Goal: Task Accomplishment & Management: Manage account settings

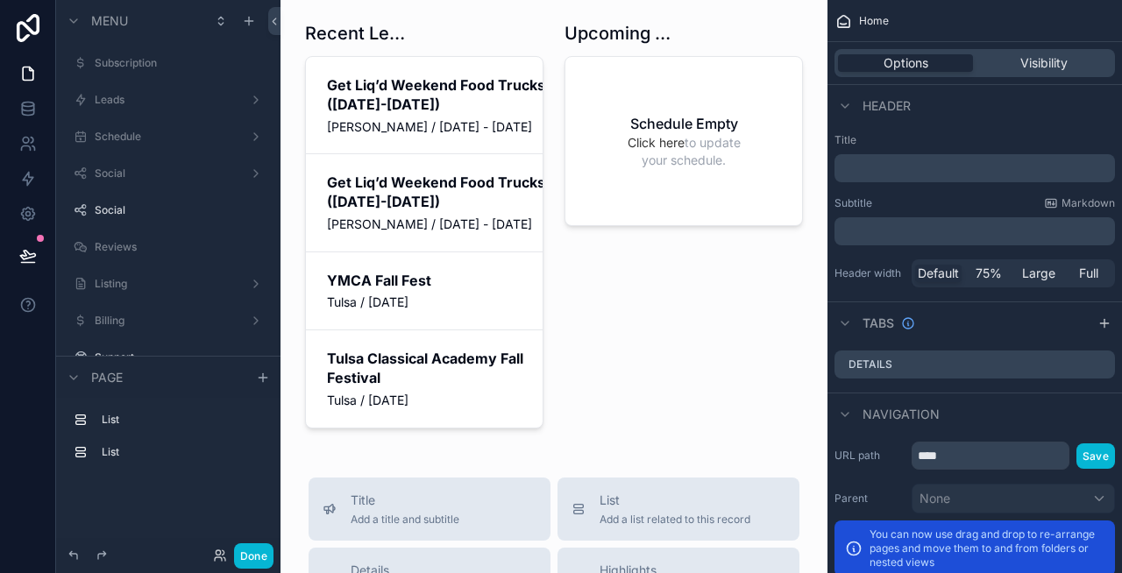
scroll to position [141, 0]
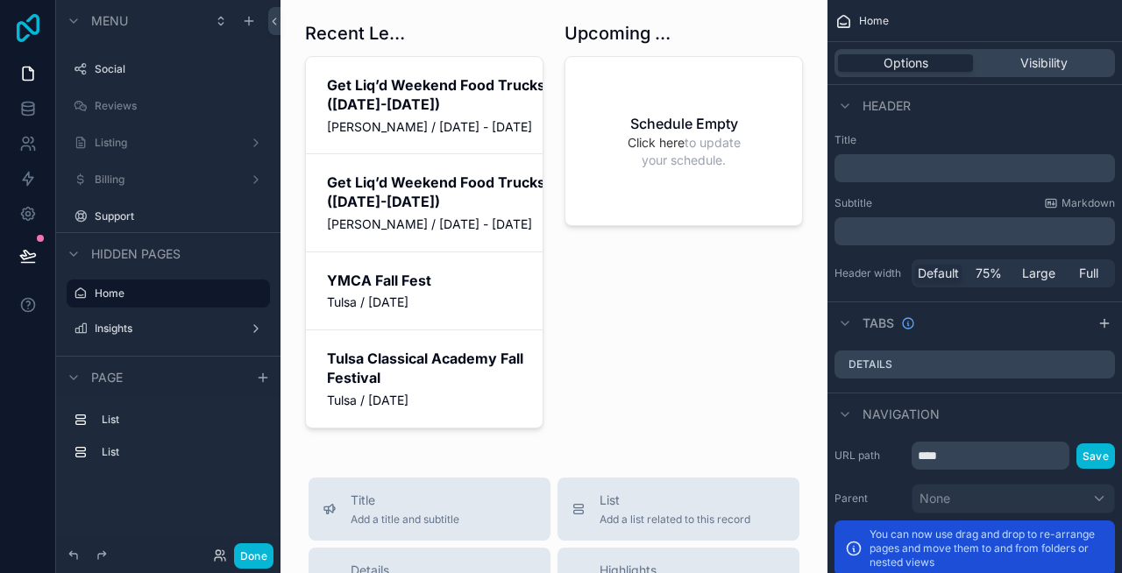
click at [25, 27] on icon at bounding box center [28, 28] width 23 height 28
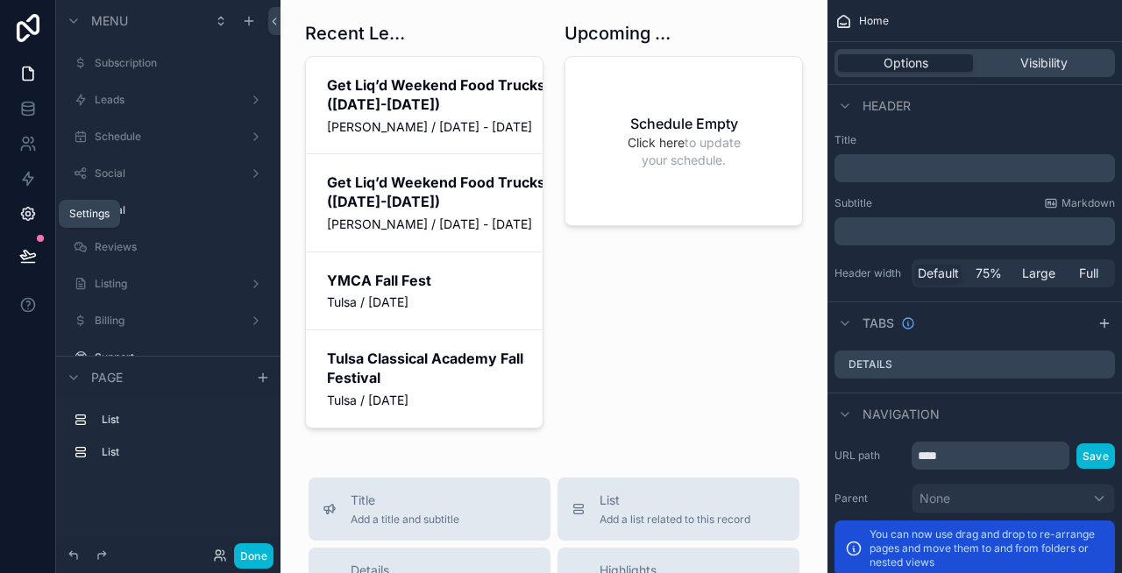
scroll to position [141, 0]
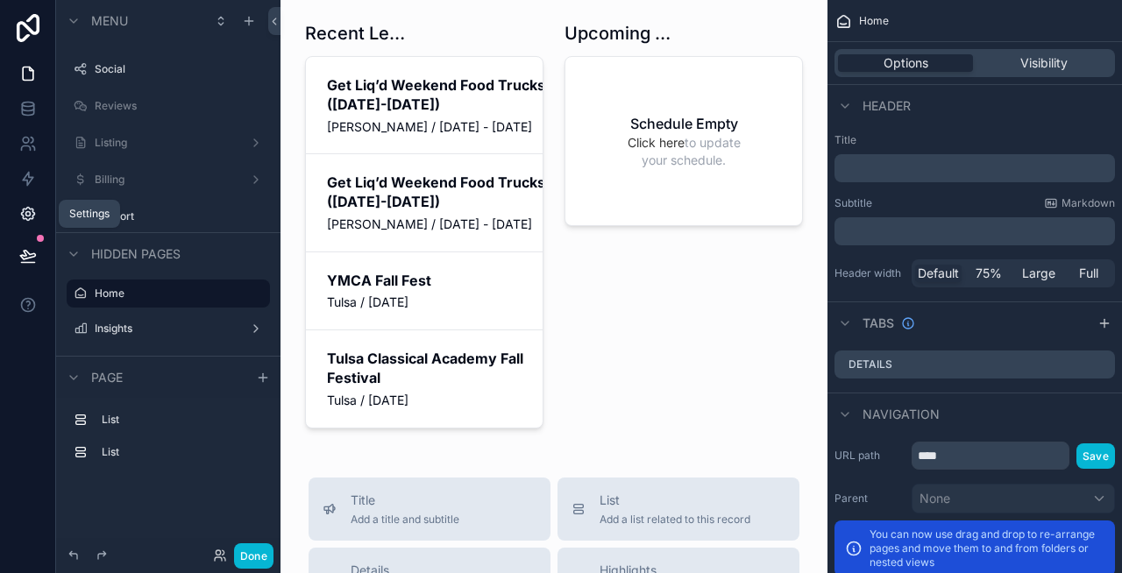
click at [30, 216] on icon at bounding box center [28, 214] width 18 height 18
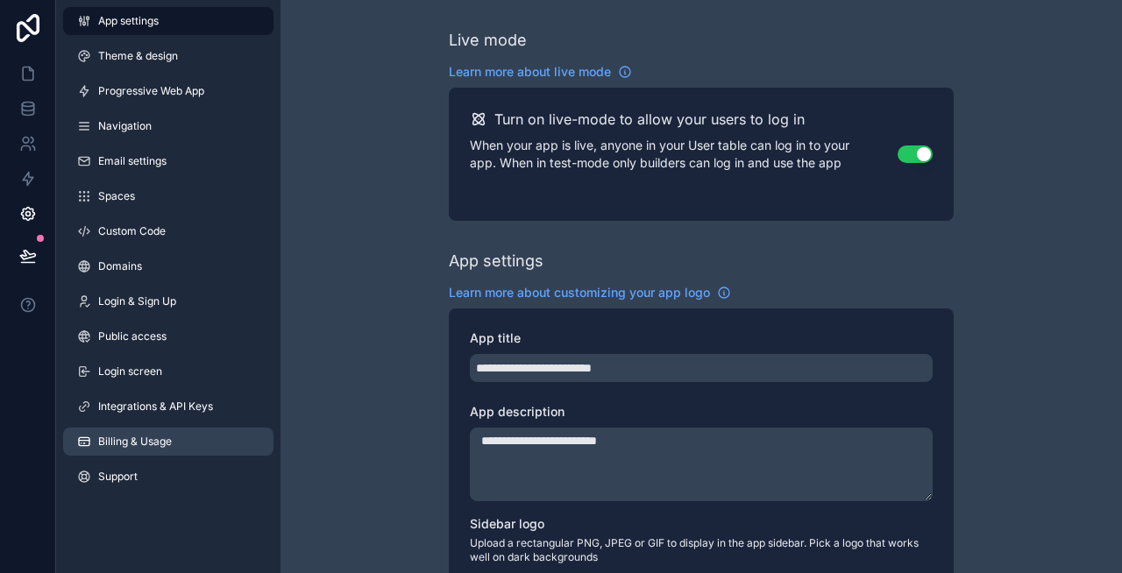
click at [132, 443] on span "Billing & Usage" at bounding box center [135, 442] width 74 height 14
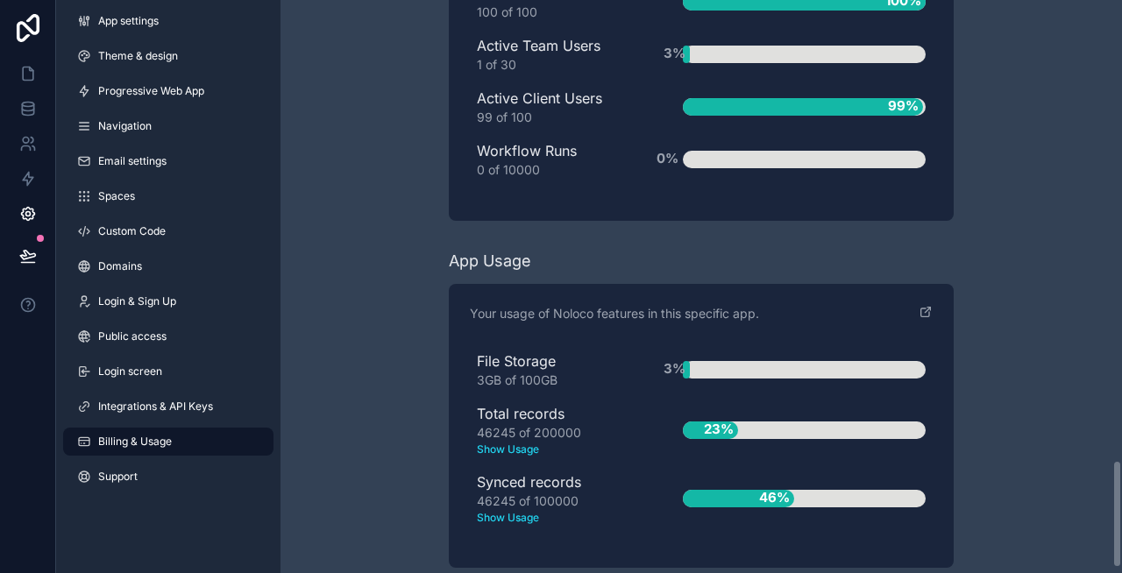
scroll to position [2466, 0]
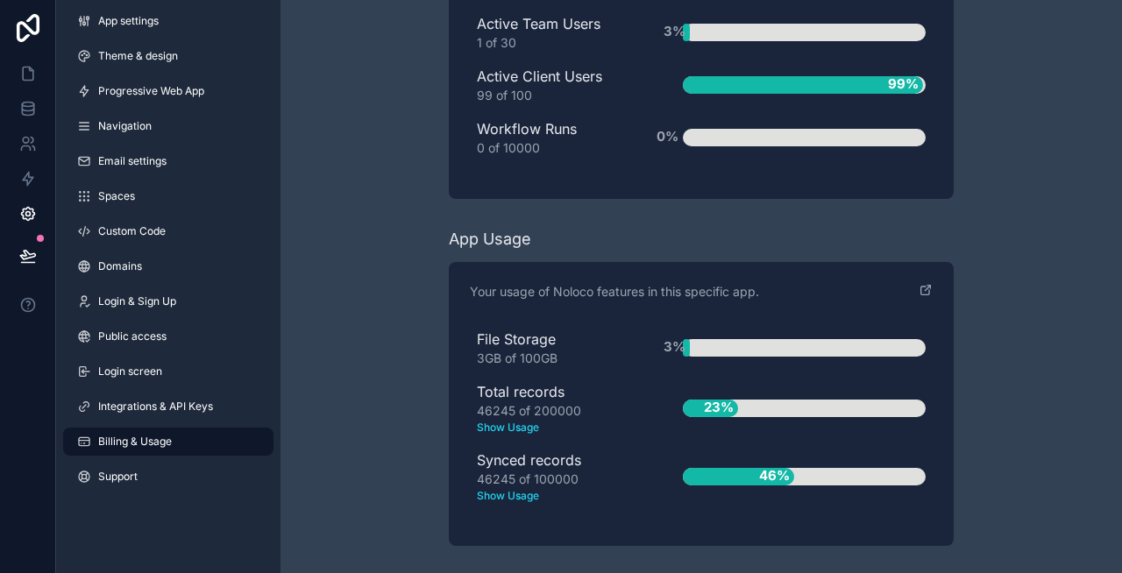
click at [509, 495] on text "Show Usage" at bounding box center [552, 496] width 150 height 16
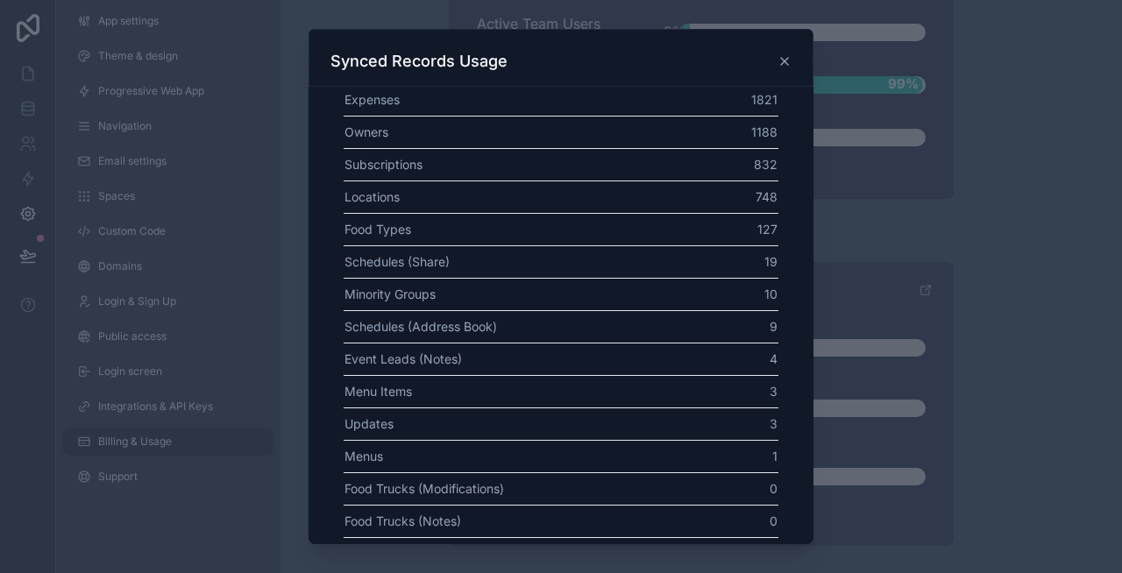
scroll to position [179, 0]
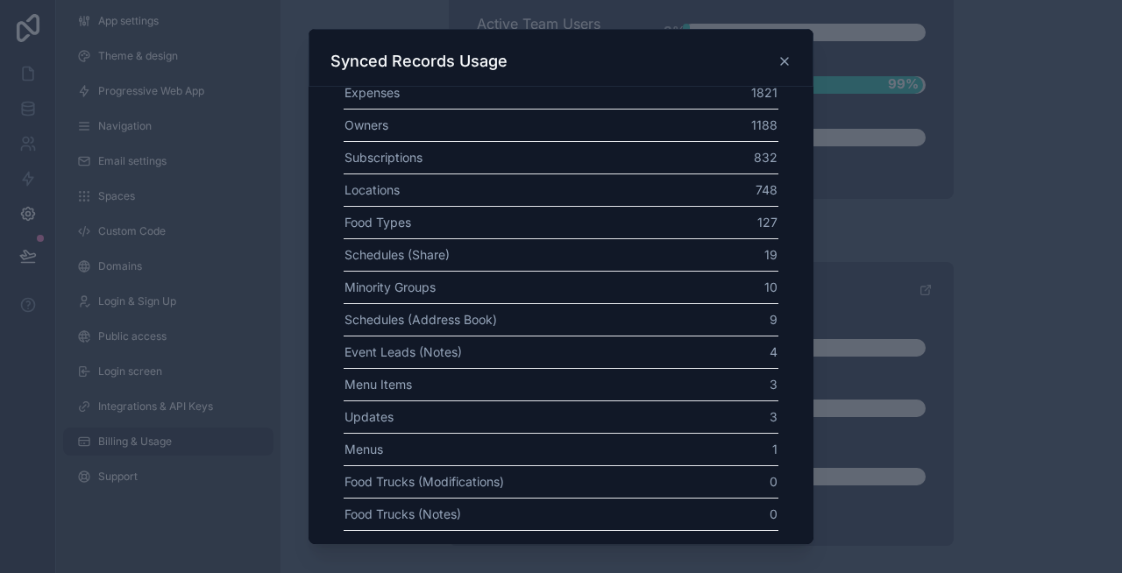
click at [783, 64] on icon at bounding box center [785, 61] width 14 height 14
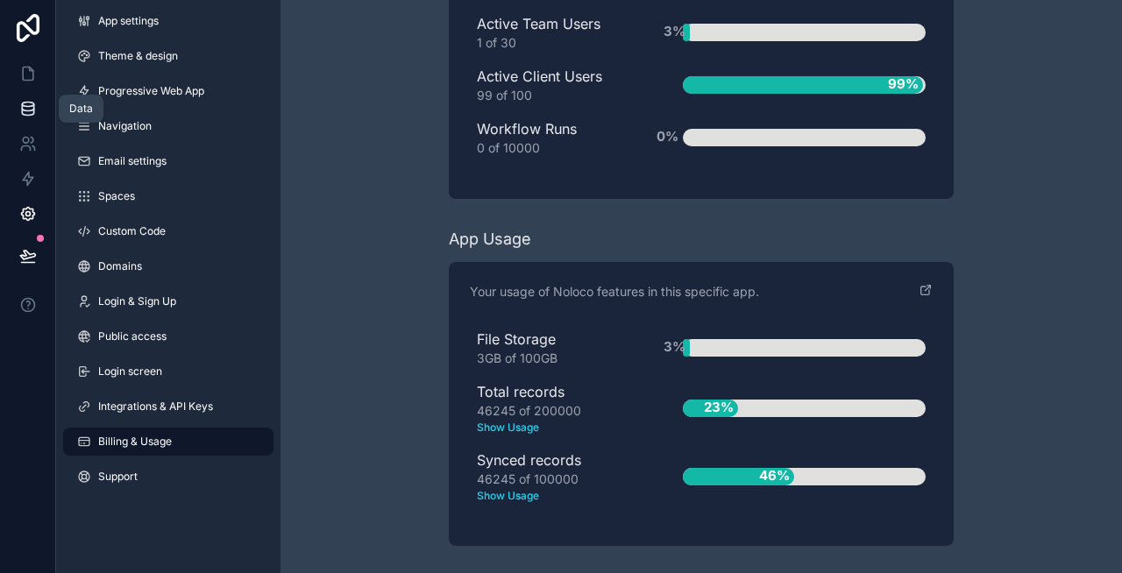
click at [31, 105] on icon at bounding box center [27, 105] width 11 height 4
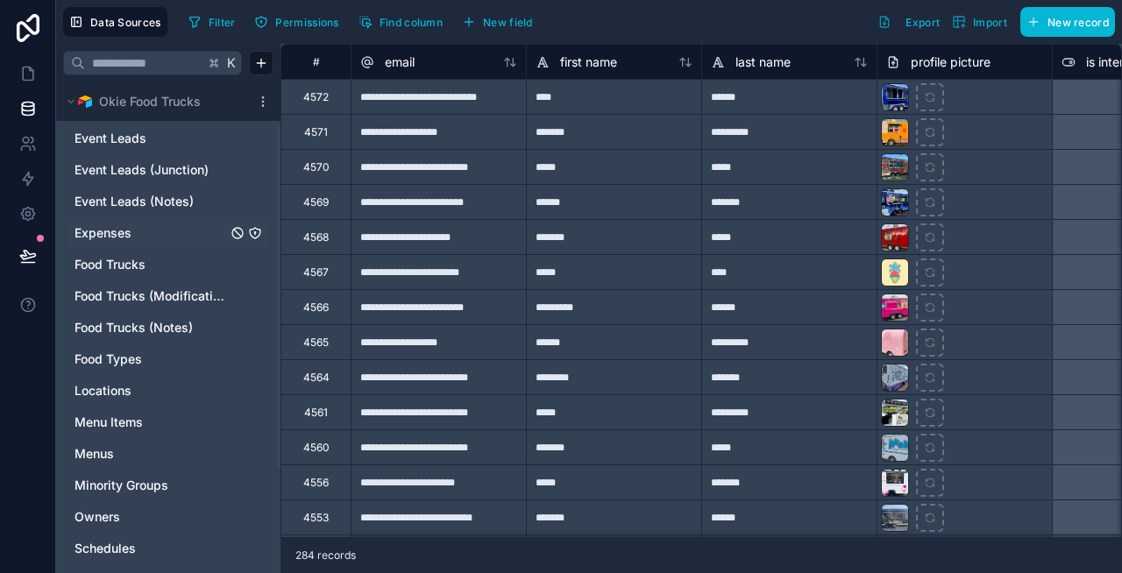
scroll to position [21, 0]
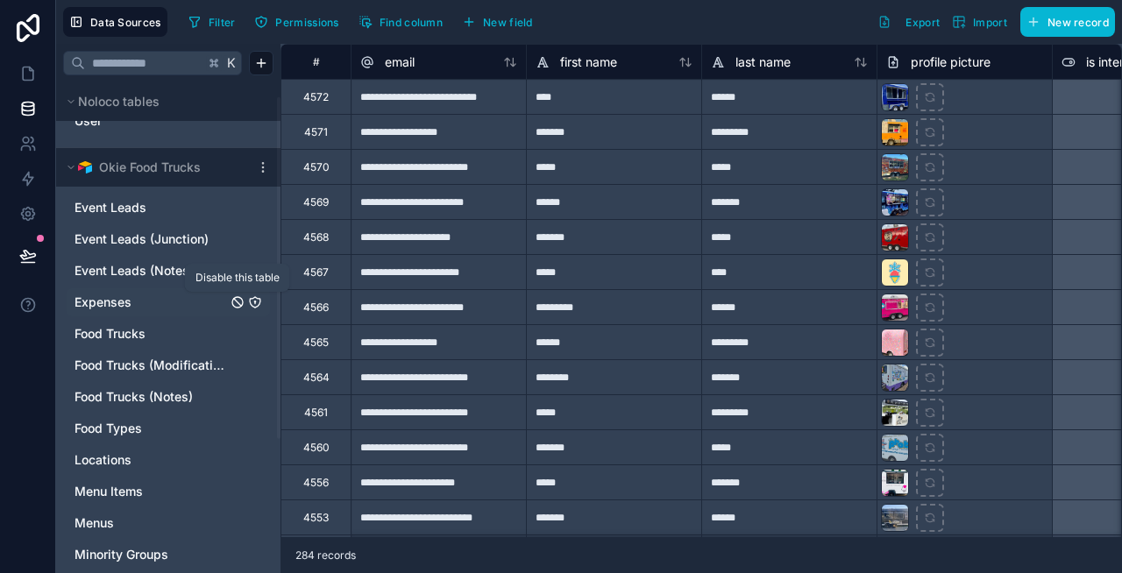
click at [234, 301] on icon "Expenses" at bounding box center [238, 302] width 14 height 14
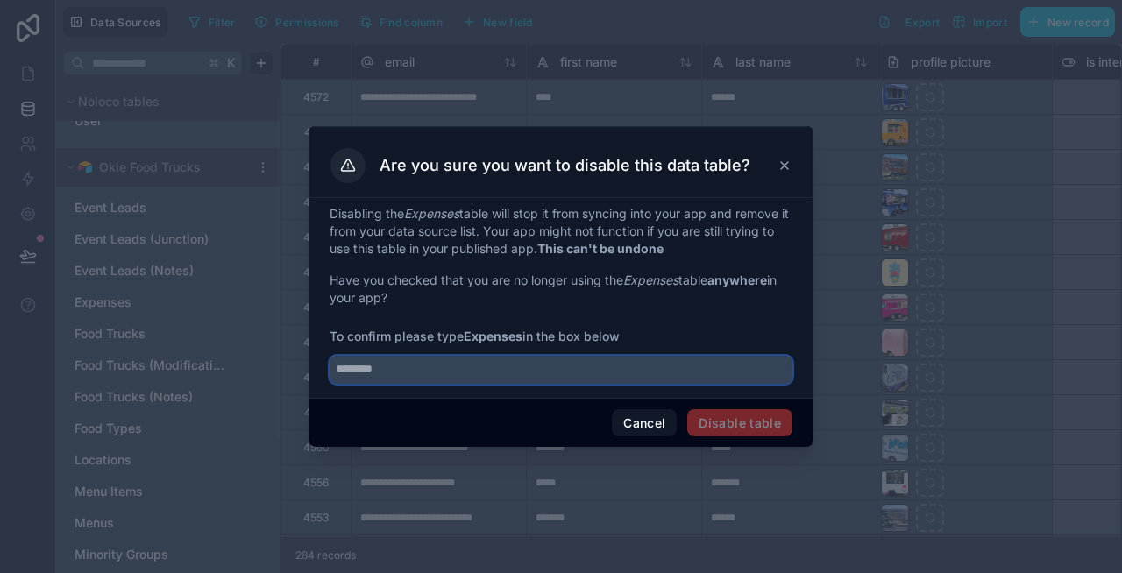
click at [411, 364] on input "text" at bounding box center [561, 370] width 463 height 28
type input "********"
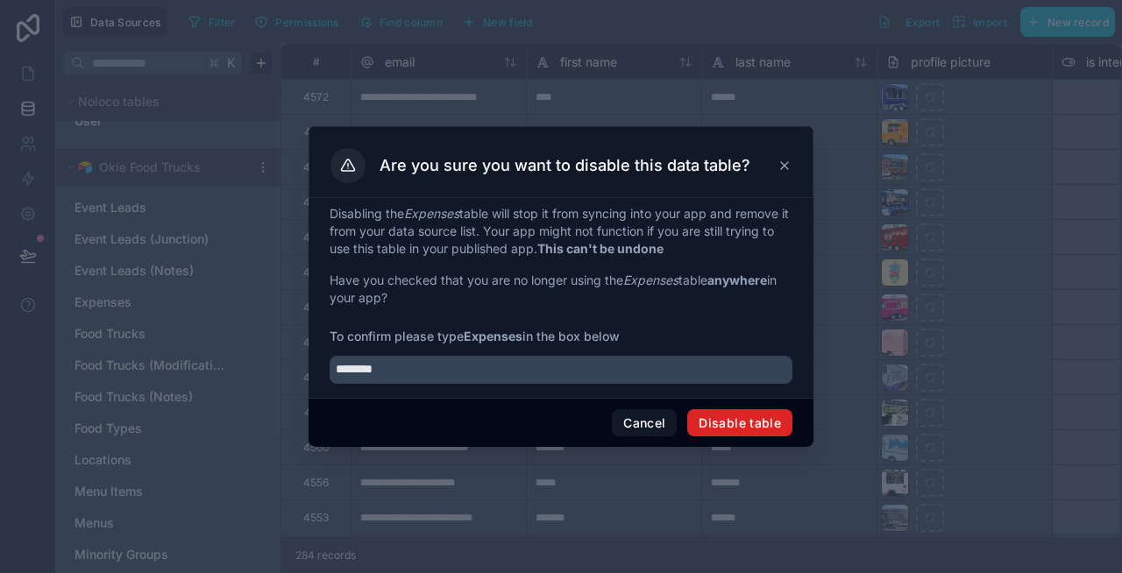
click at [719, 415] on button "Disable table" at bounding box center [739, 423] width 105 height 28
